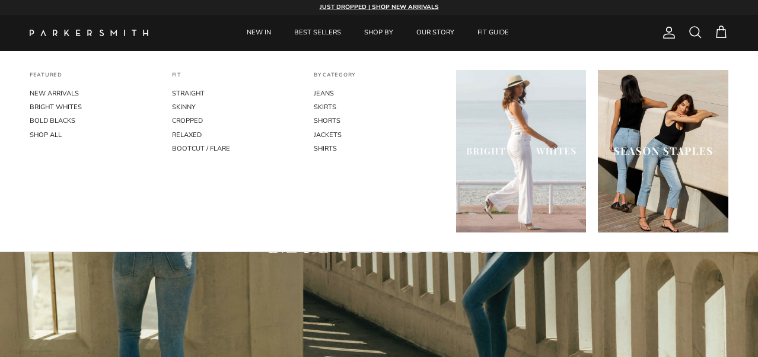
click at [627, 148] on img "Primary" at bounding box center [663, 151] width 130 height 162
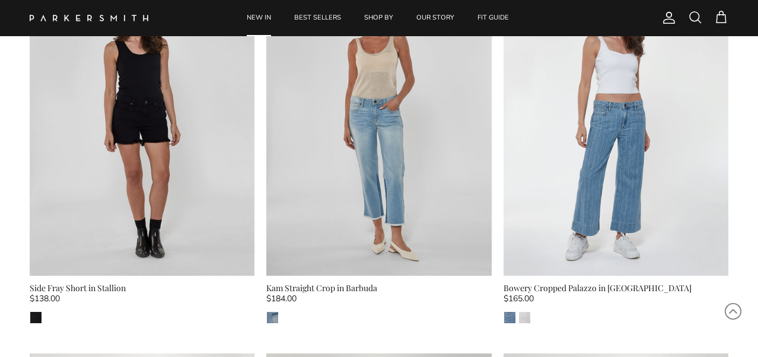
scroll to position [3498, 0]
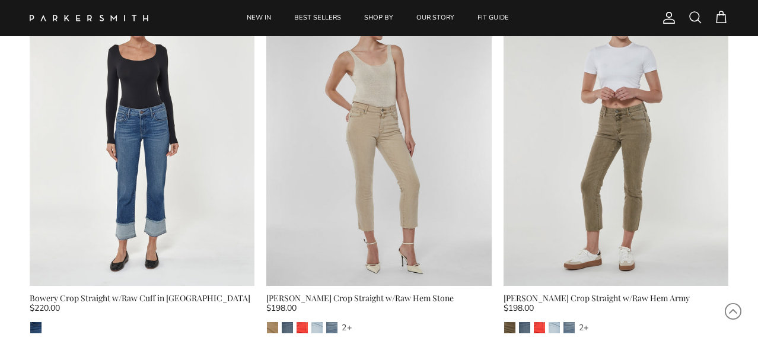
scroll to position [1242, 0]
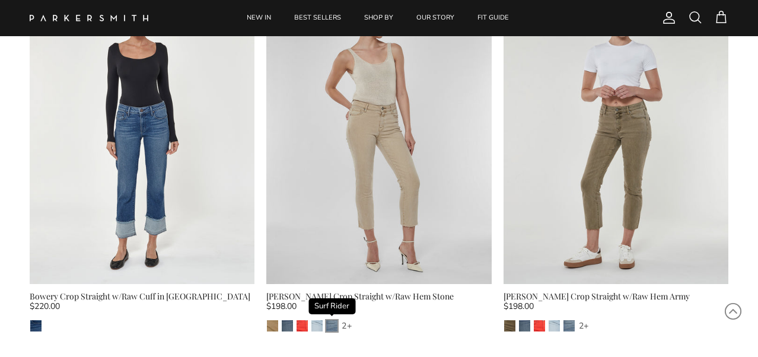
click at [332, 323] on img "Surf Rider" at bounding box center [331, 325] width 11 height 11
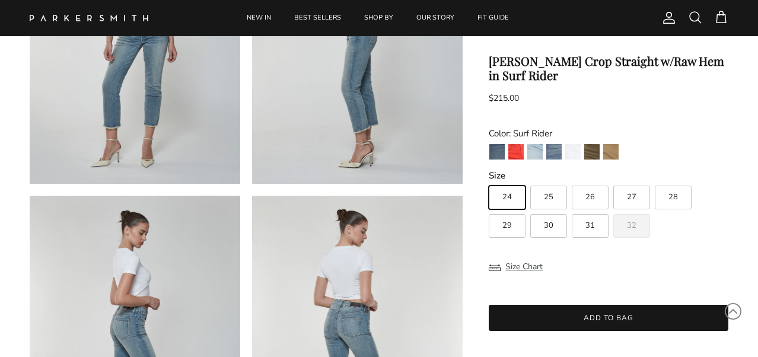
scroll to position [199, 0]
